Goal: Check status

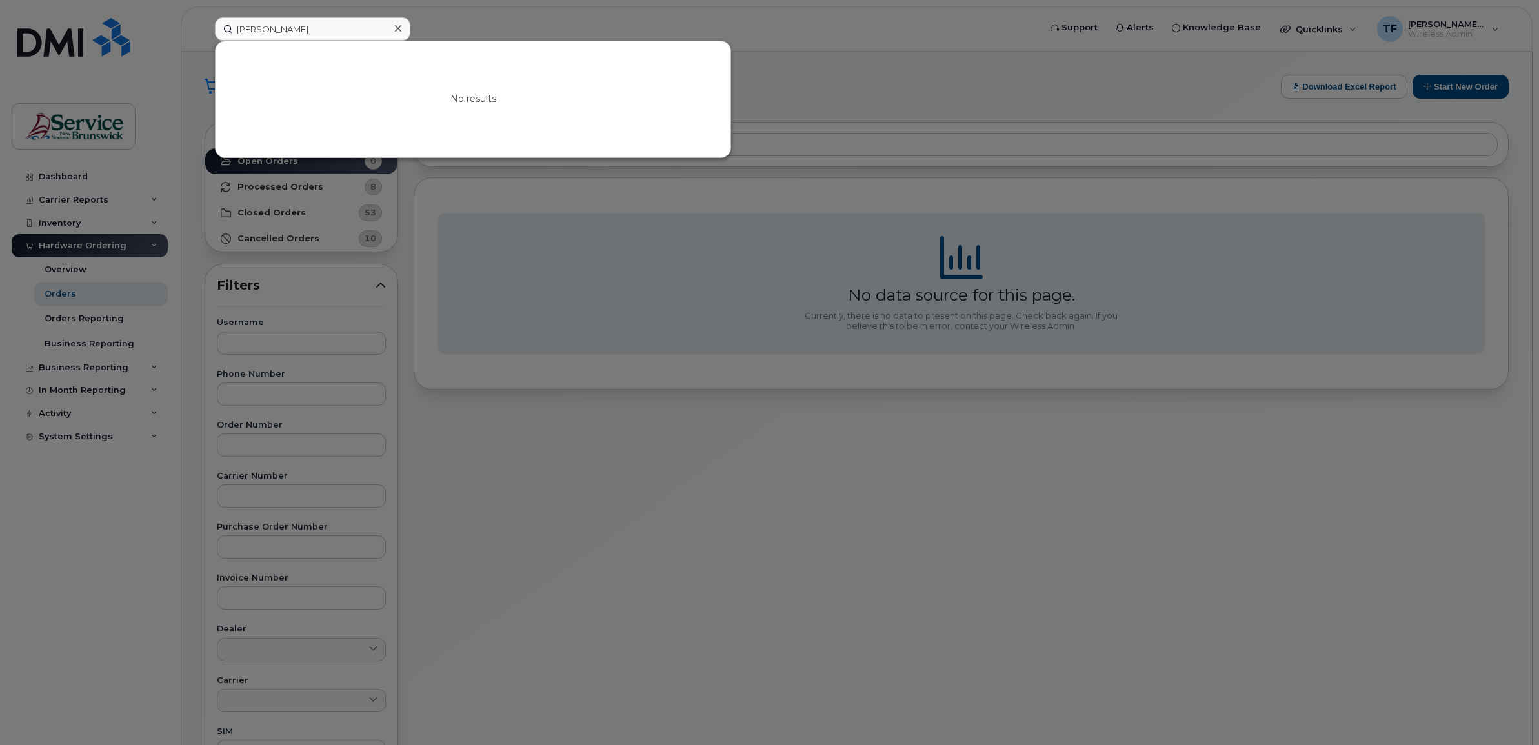
click at [69, 55] on div at bounding box center [769, 372] width 1539 height 745
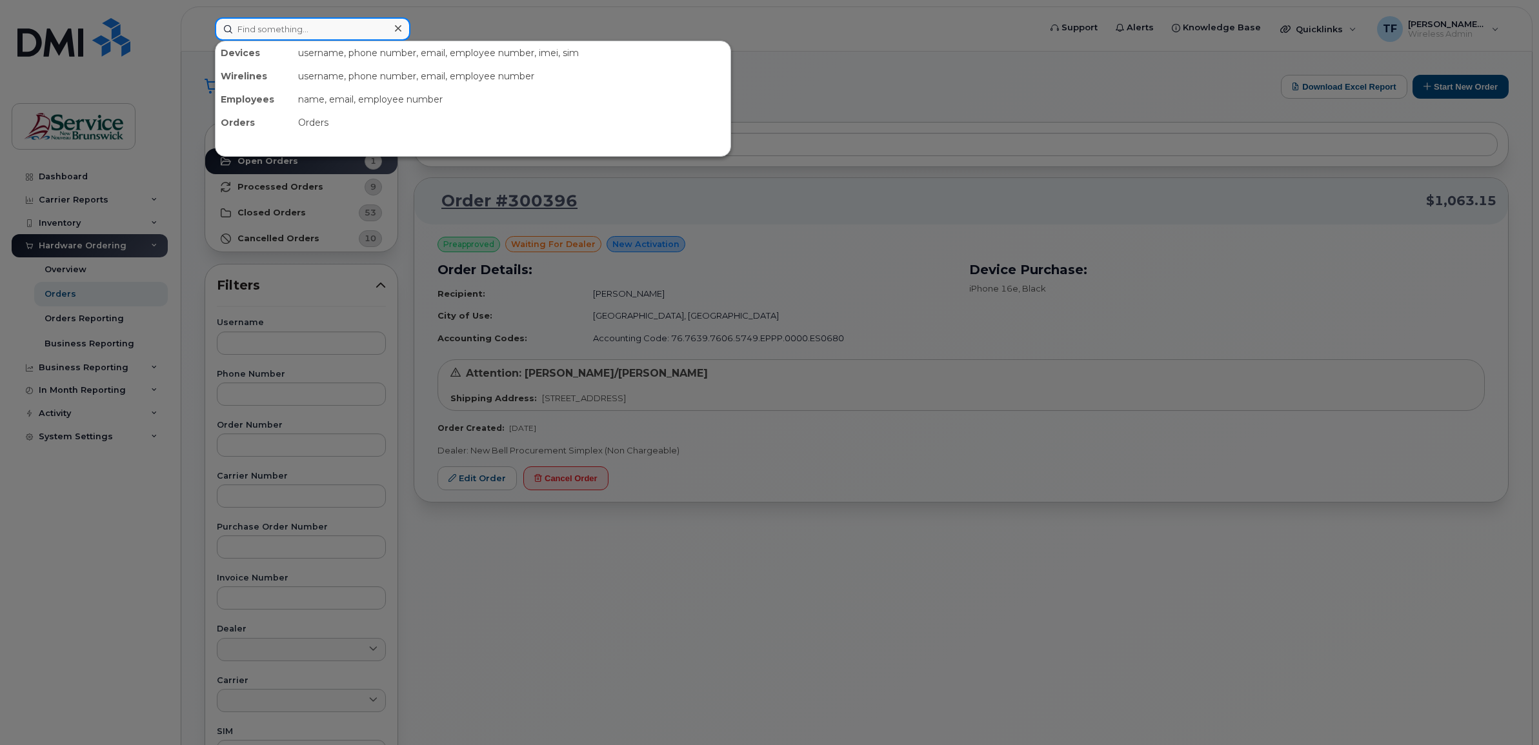
click at [319, 30] on input at bounding box center [313, 28] width 196 height 23
paste input "5068383914"
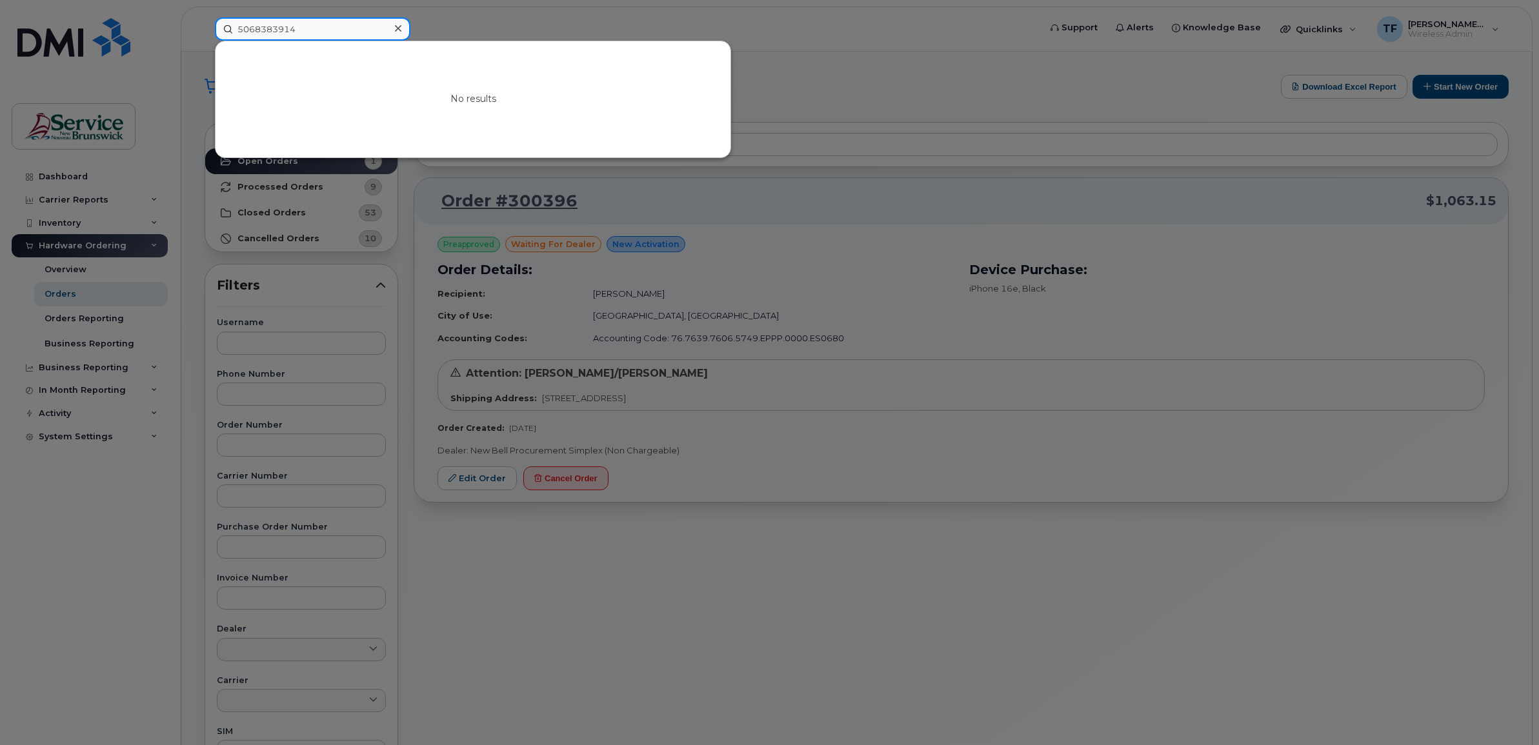
click at [271, 26] on input "5068383914" at bounding box center [313, 28] width 196 height 23
paste input "470012"
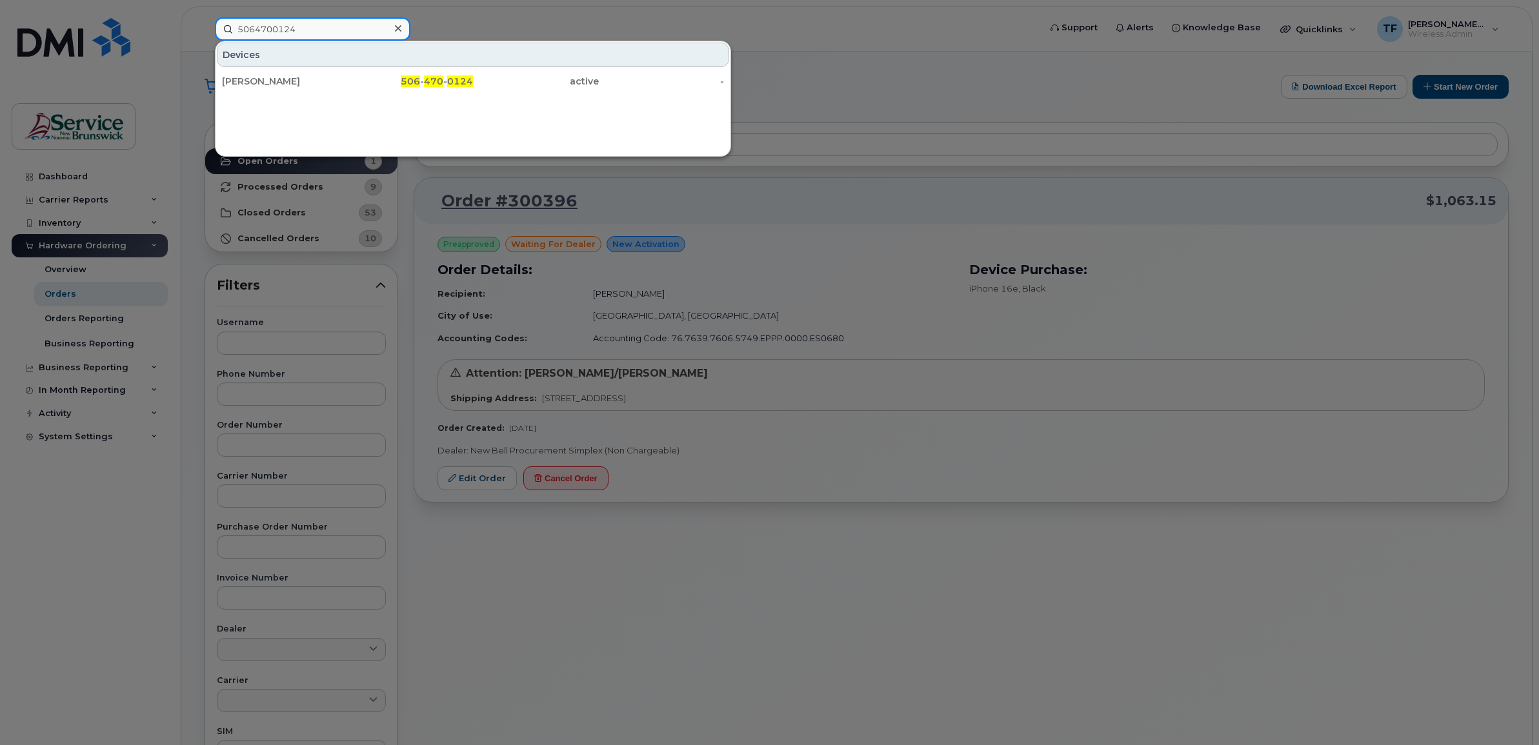
type input "5064700124"
